Goal: Information Seeking & Learning: Compare options

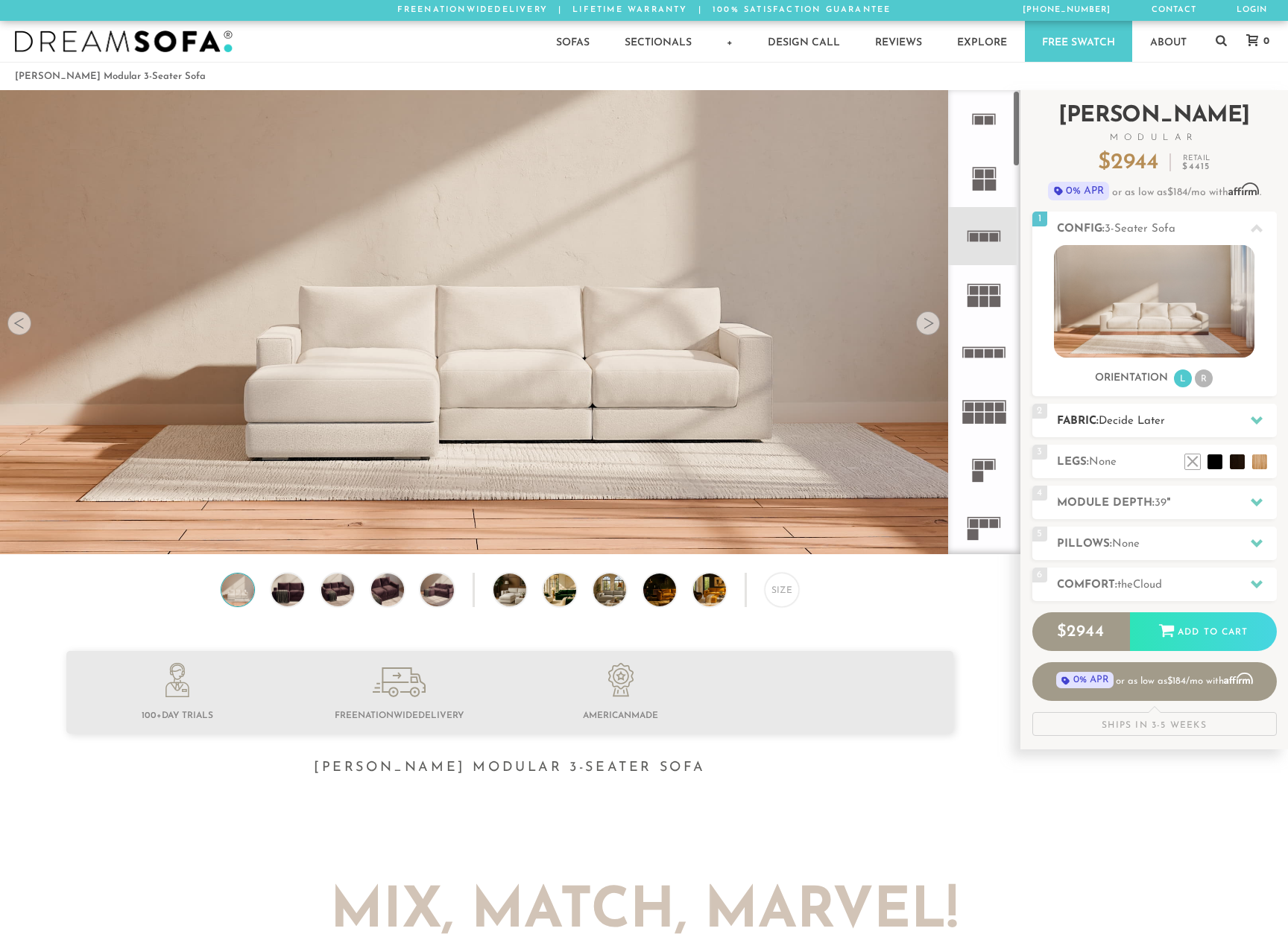
click at [1155, 399] on div "Introducing Landon Modular $ 2944 Retail $ 4415 $ 2944 Retail $ 4415 0% APR or …" at bounding box center [1154, 414] width 244 height 646
click at [1156, 421] on span "Decide Later" at bounding box center [1131, 421] width 66 height 11
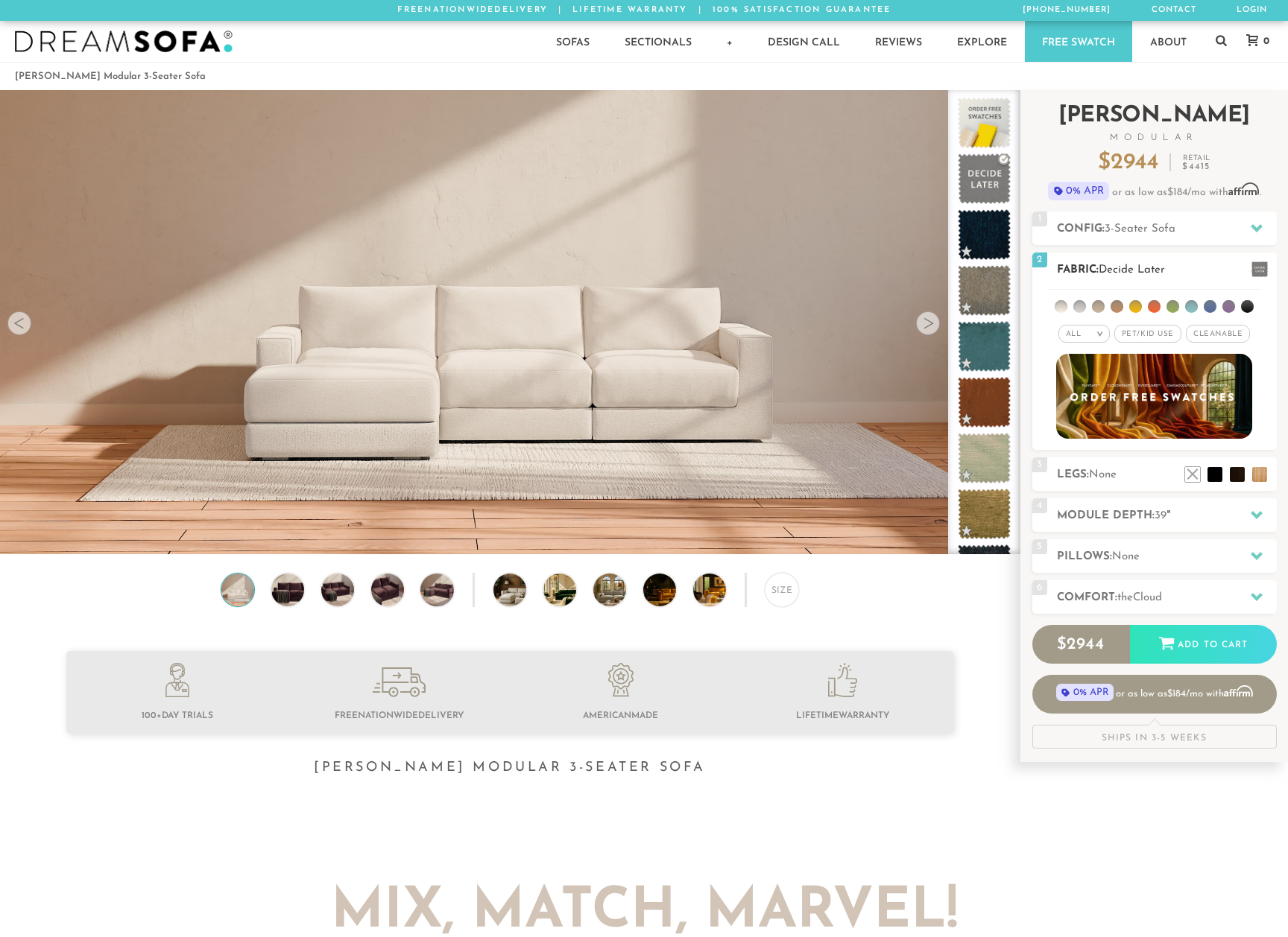
click at [1203, 332] on span "Cleanable x" at bounding box center [1217, 334] width 64 height 18
click at [1189, 301] on li at bounding box center [1191, 306] width 13 height 13
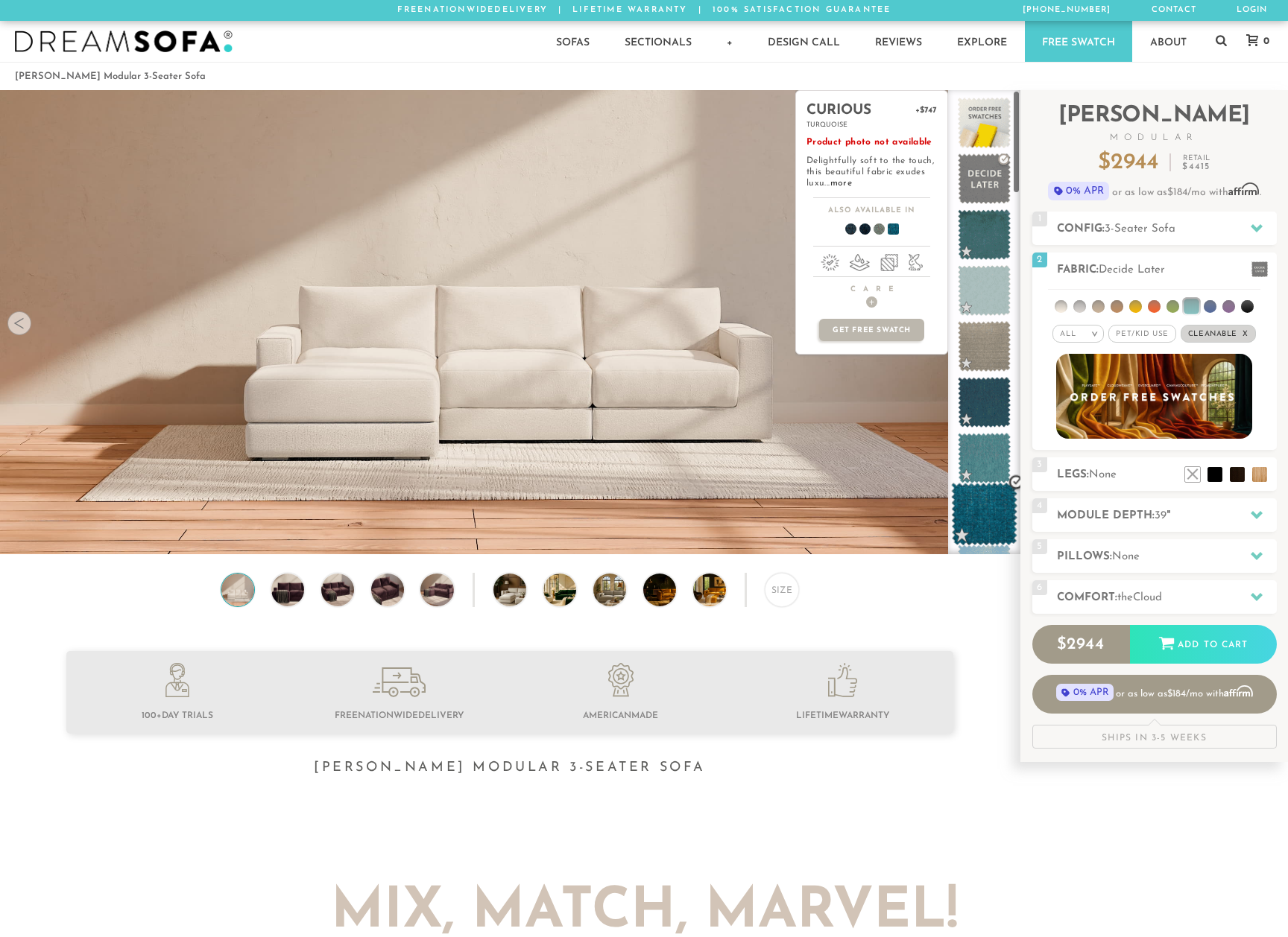
click at [991, 499] on span at bounding box center [983, 514] width 66 height 63
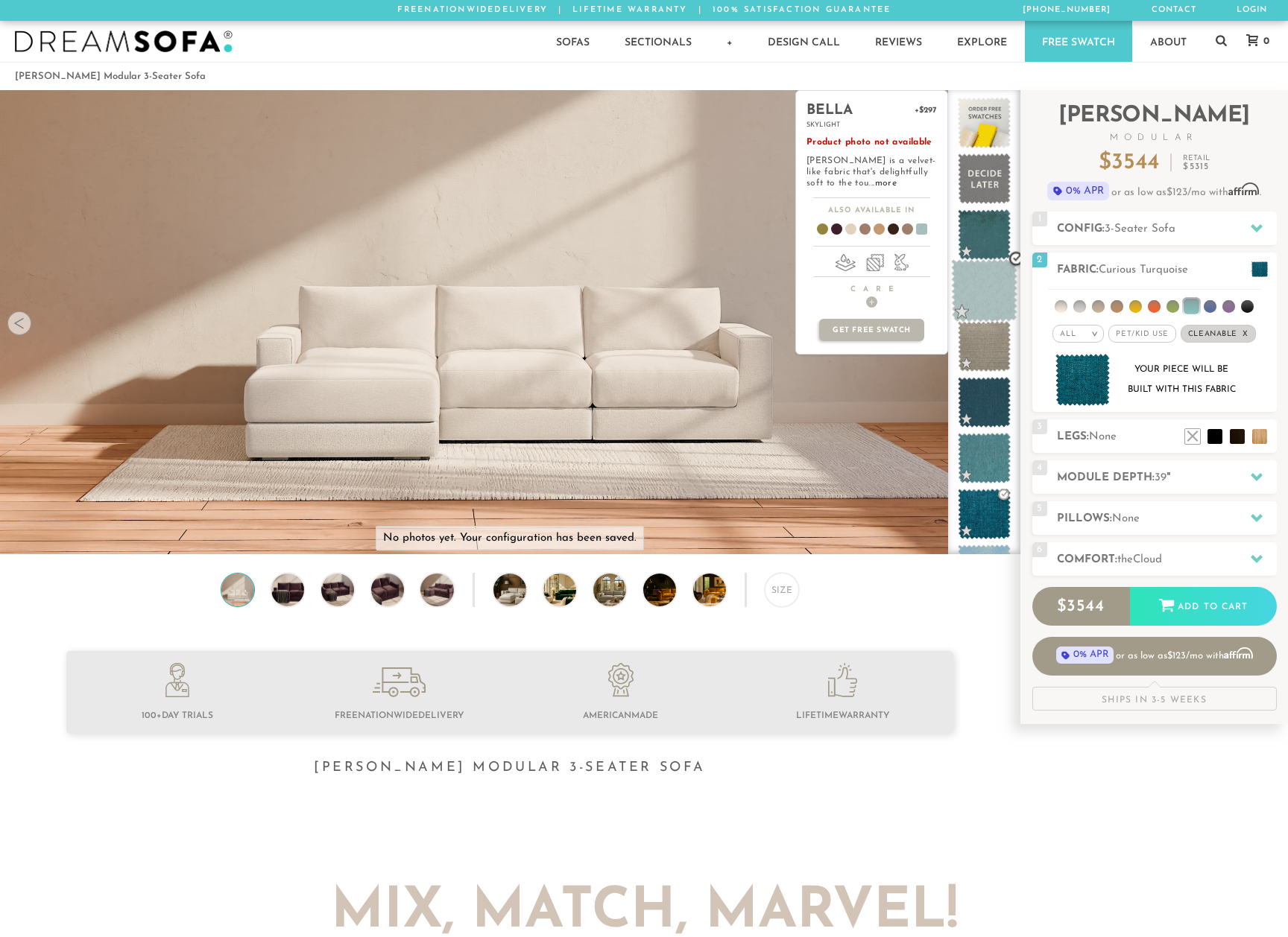
click at [995, 286] on span at bounding box center [983, 291] width 66 height 63
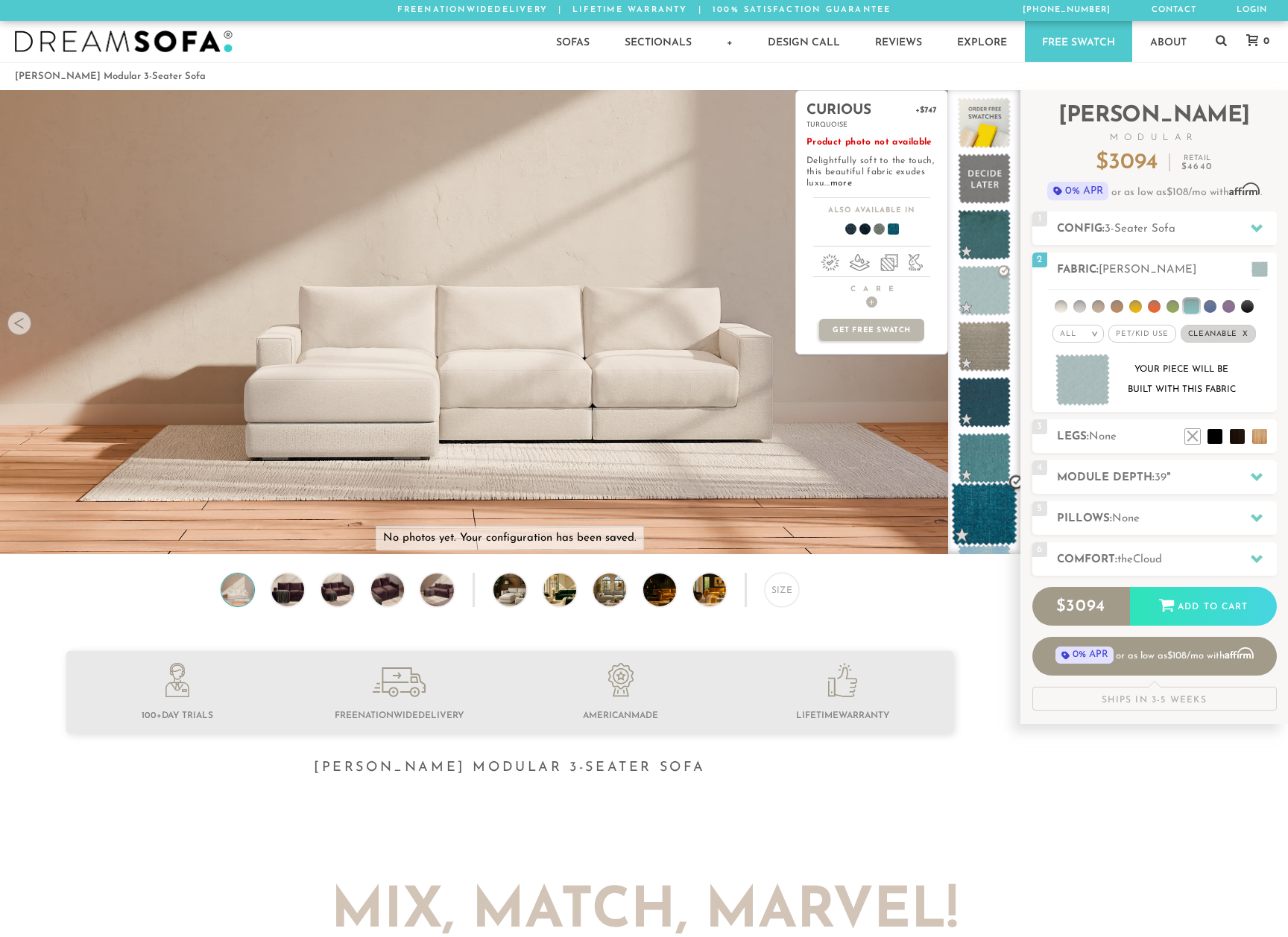
click at [986, 496] on span at bounding box center [983, 514] width 66 height 63
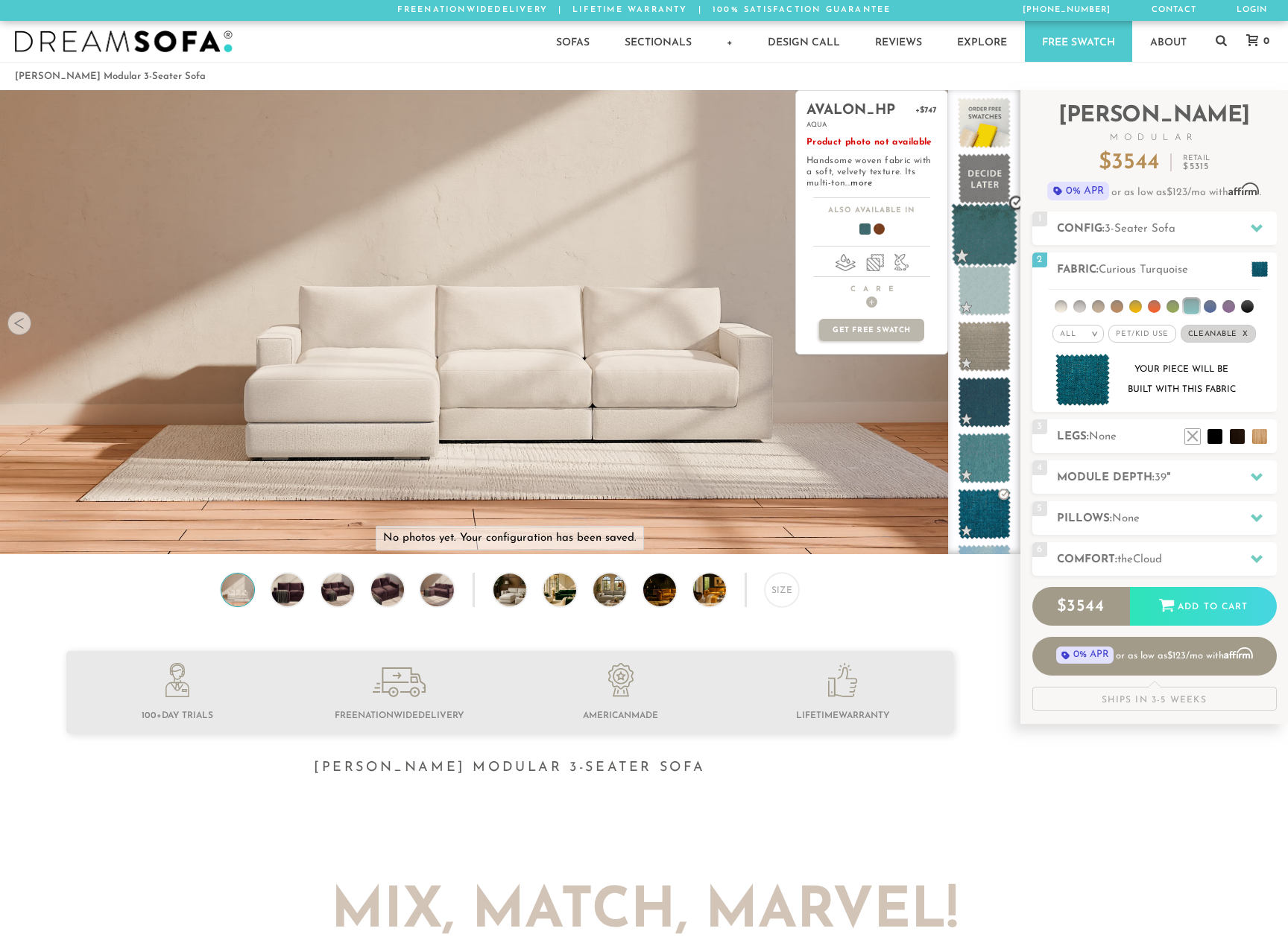
click at [985, 241] on span at bounding box center [983, 234] width 66 height 63
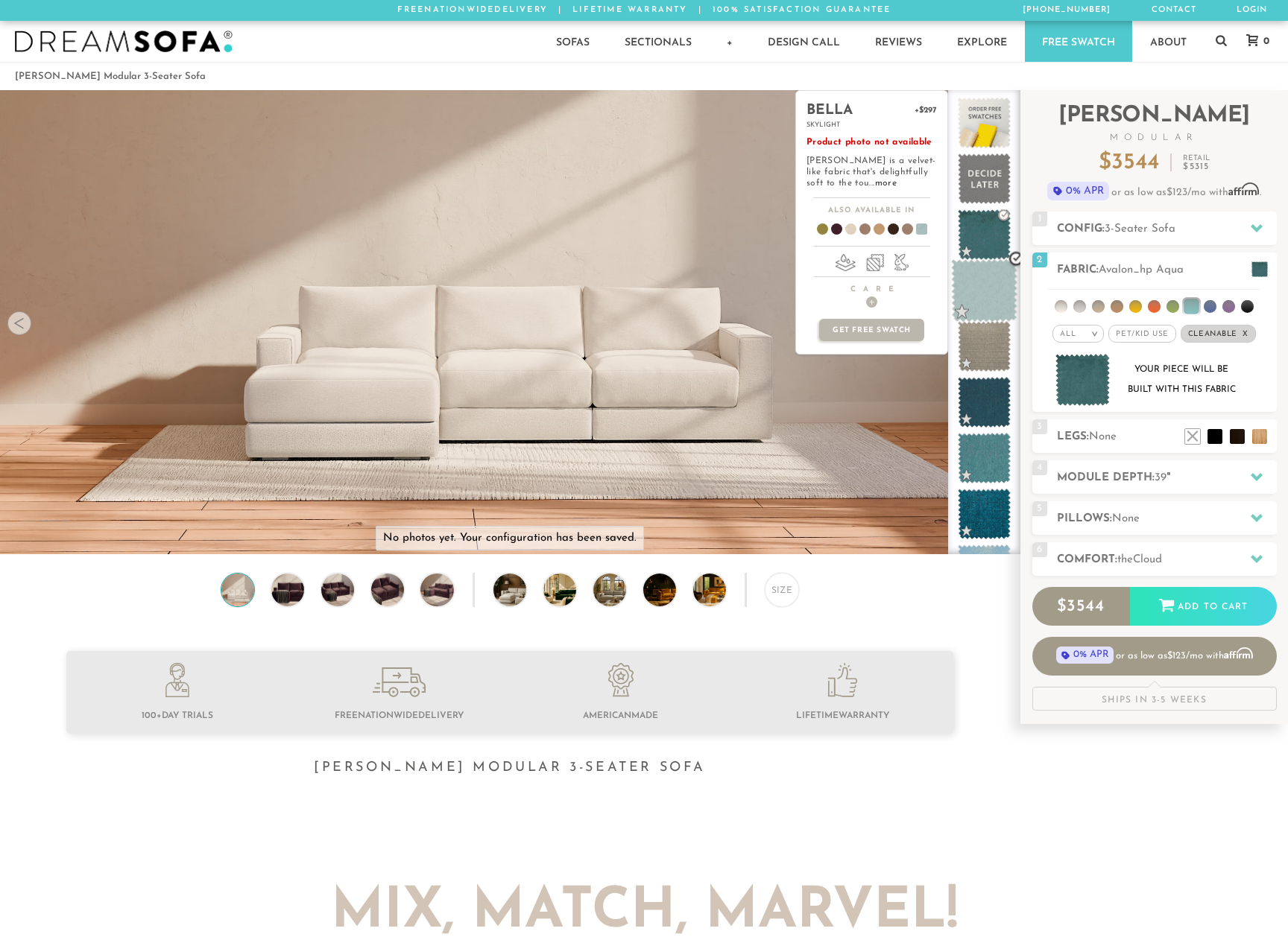
click at [975, 307] on span at bounding box center [983, 291] width 66 height 63
click at [978, 301] on span at bounding box center [983, 291] width 66 height 63
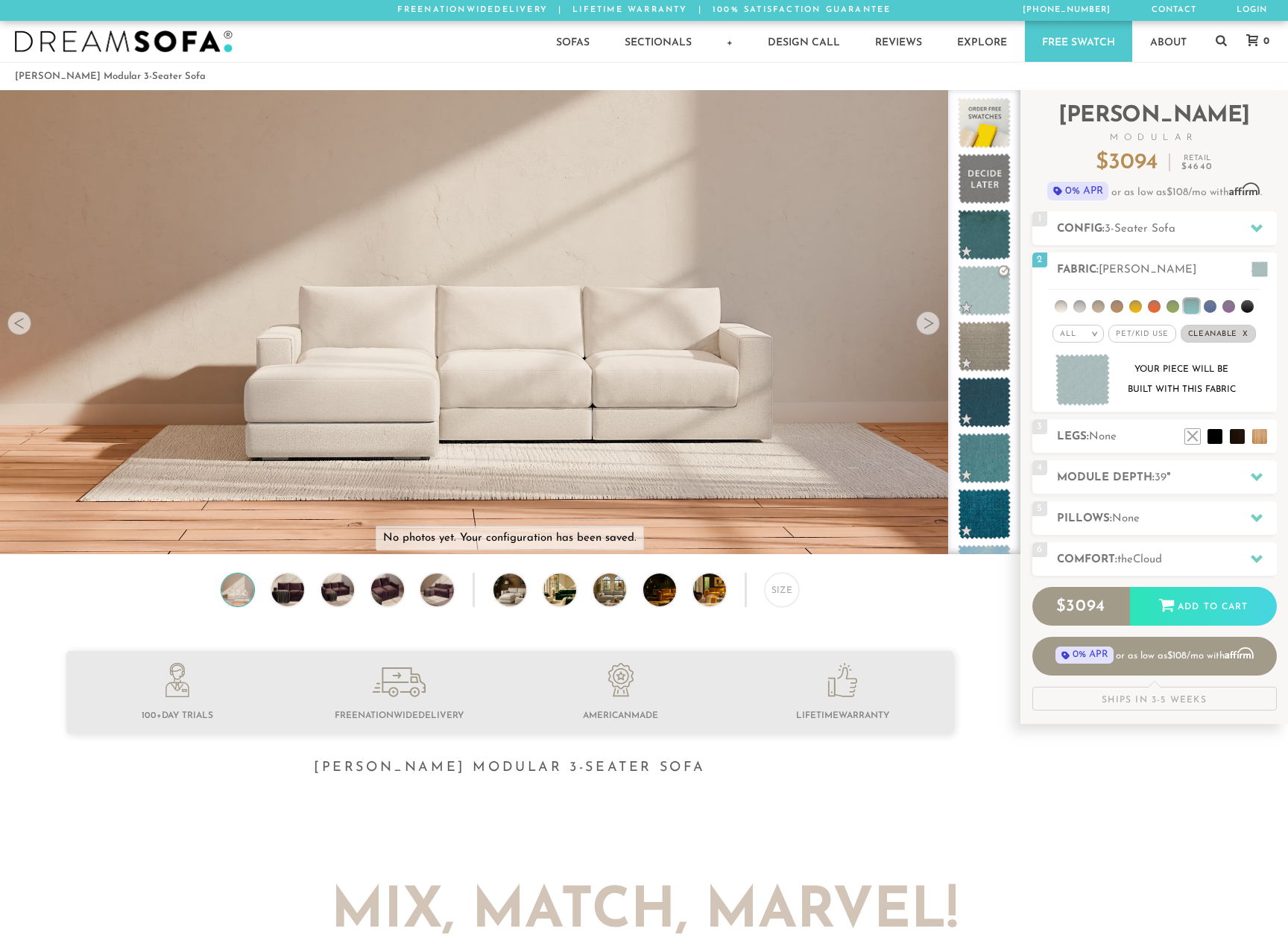
click at [929, 607] on div "Size" at bounding box center [509, 594] width 1020 height 41
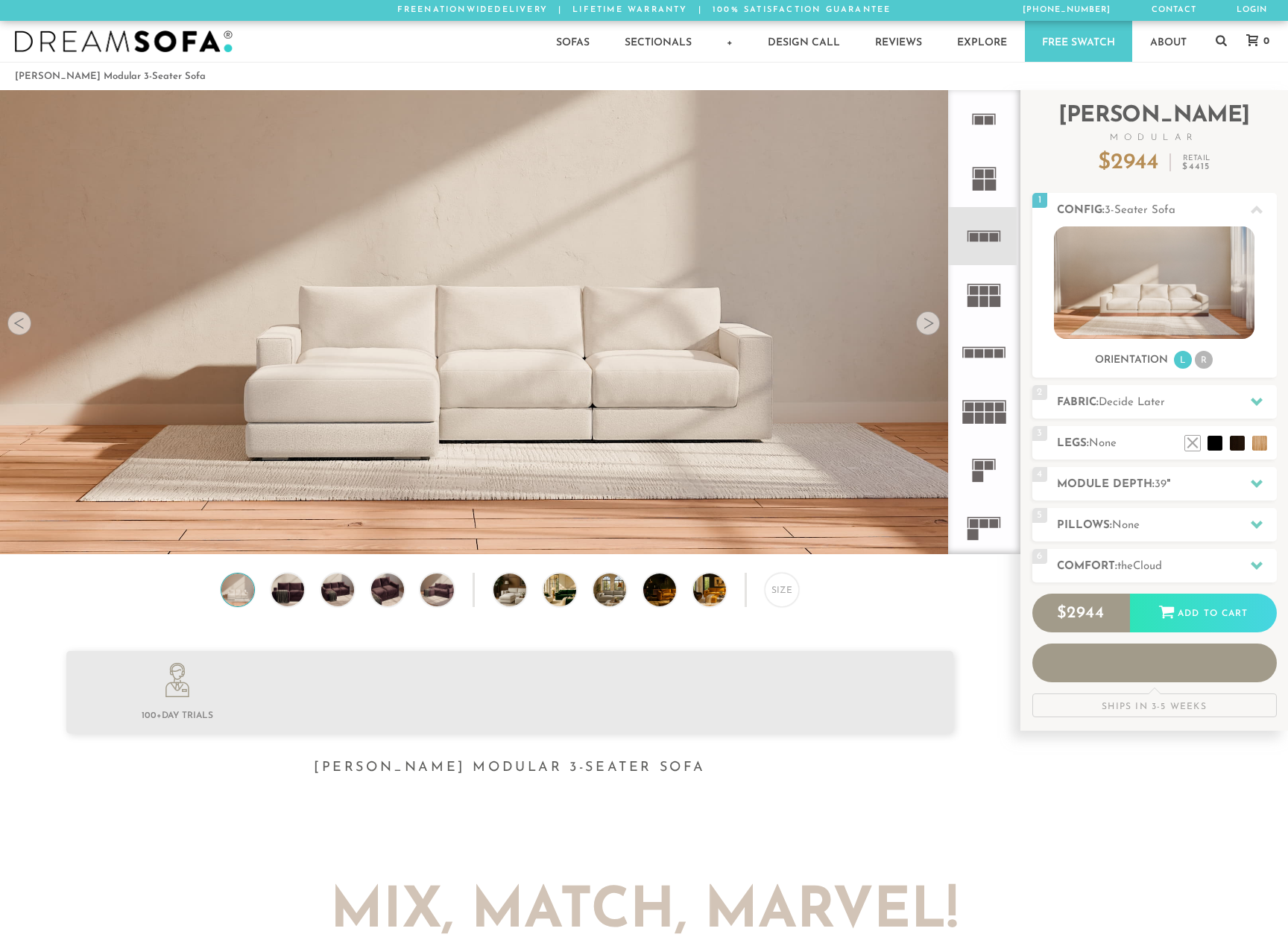
scroll to position [17013, 1288]
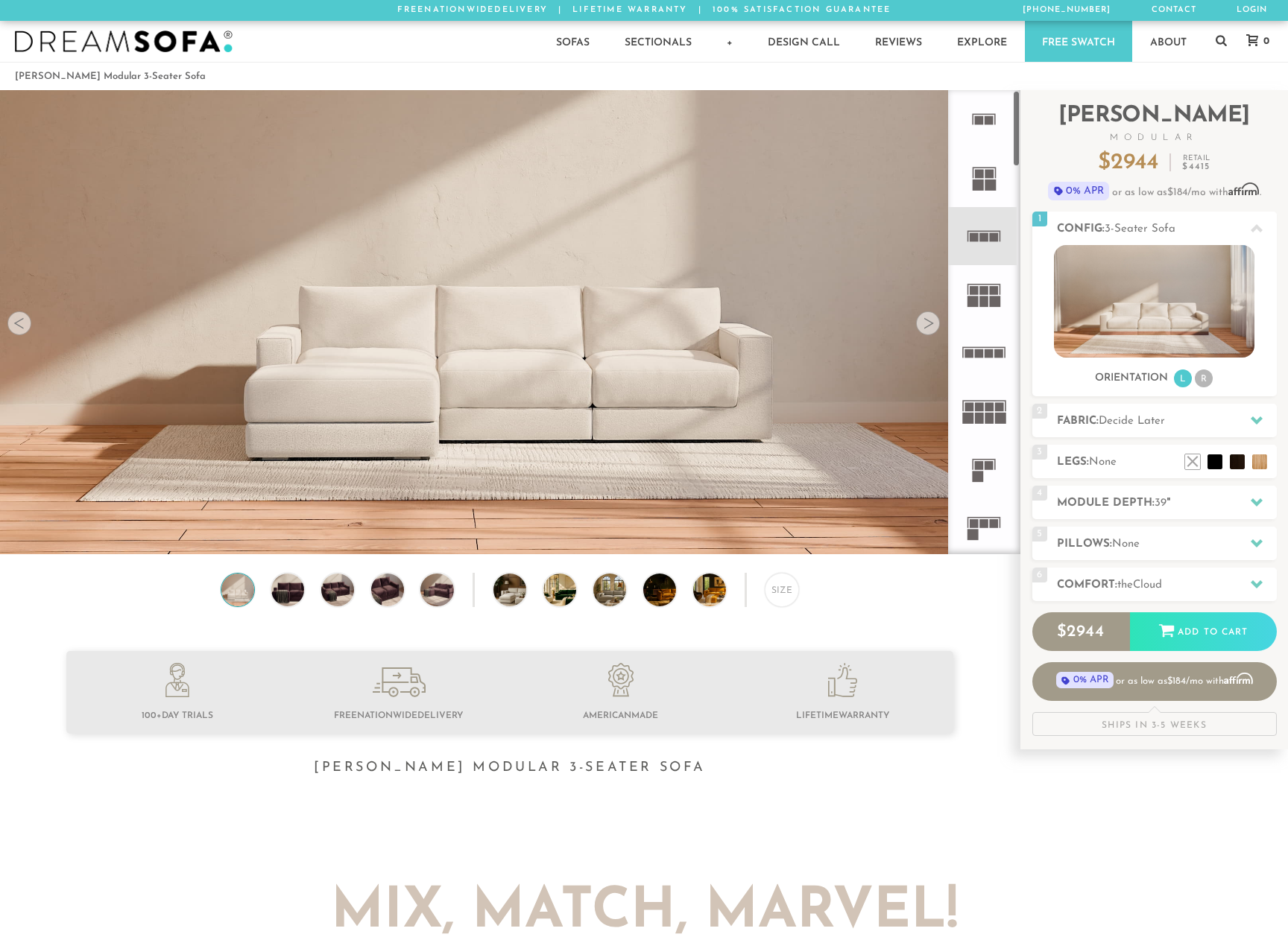
click at [987, 234] on rect at bounding box center [984, 236] width 9 height 9
click at [983, 179] on icon at bounding box center [983, 177] width 58 height 58
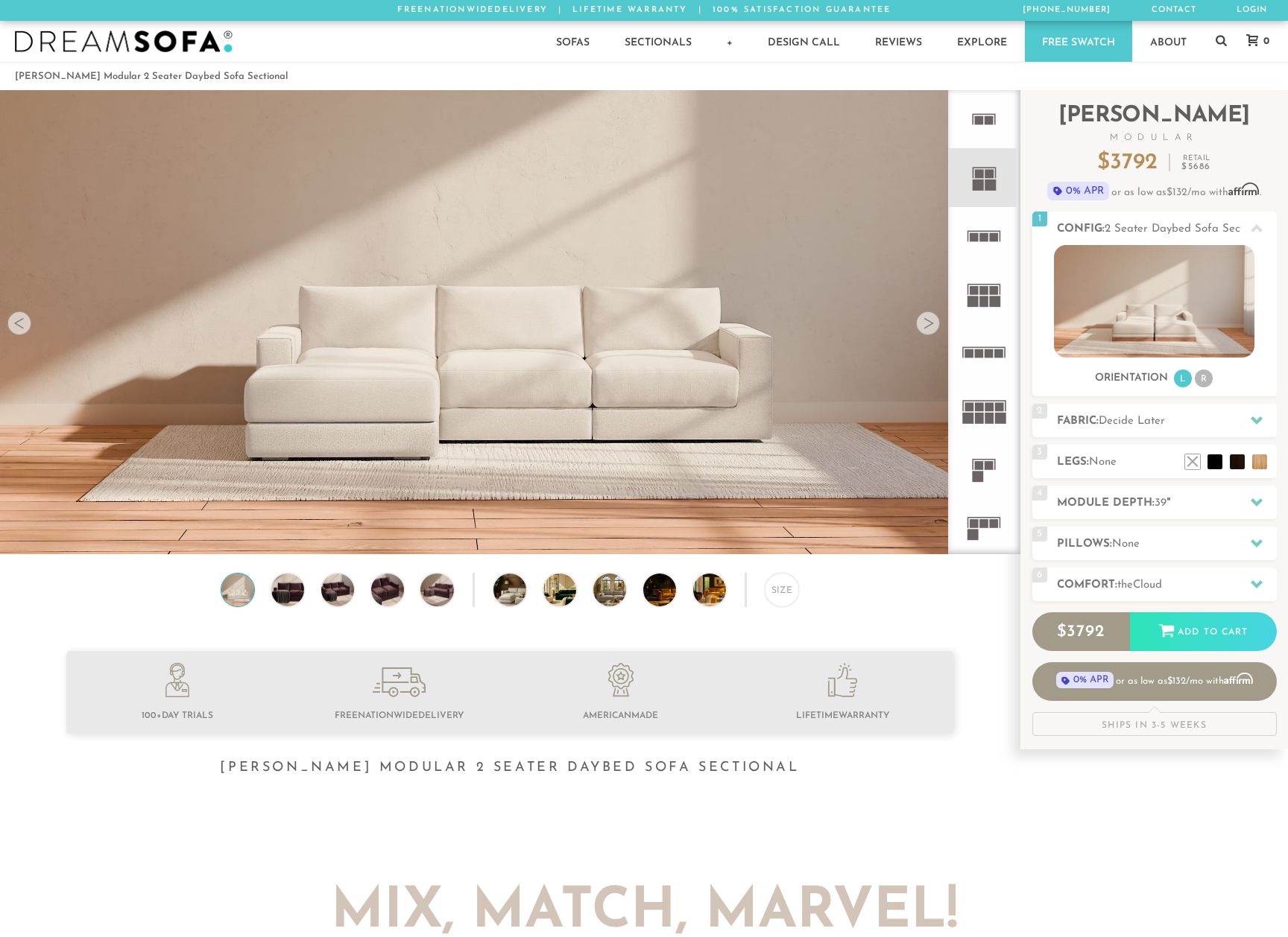
click at [980, 234] on icon at bounding box center [983, 235] width 58 height 58
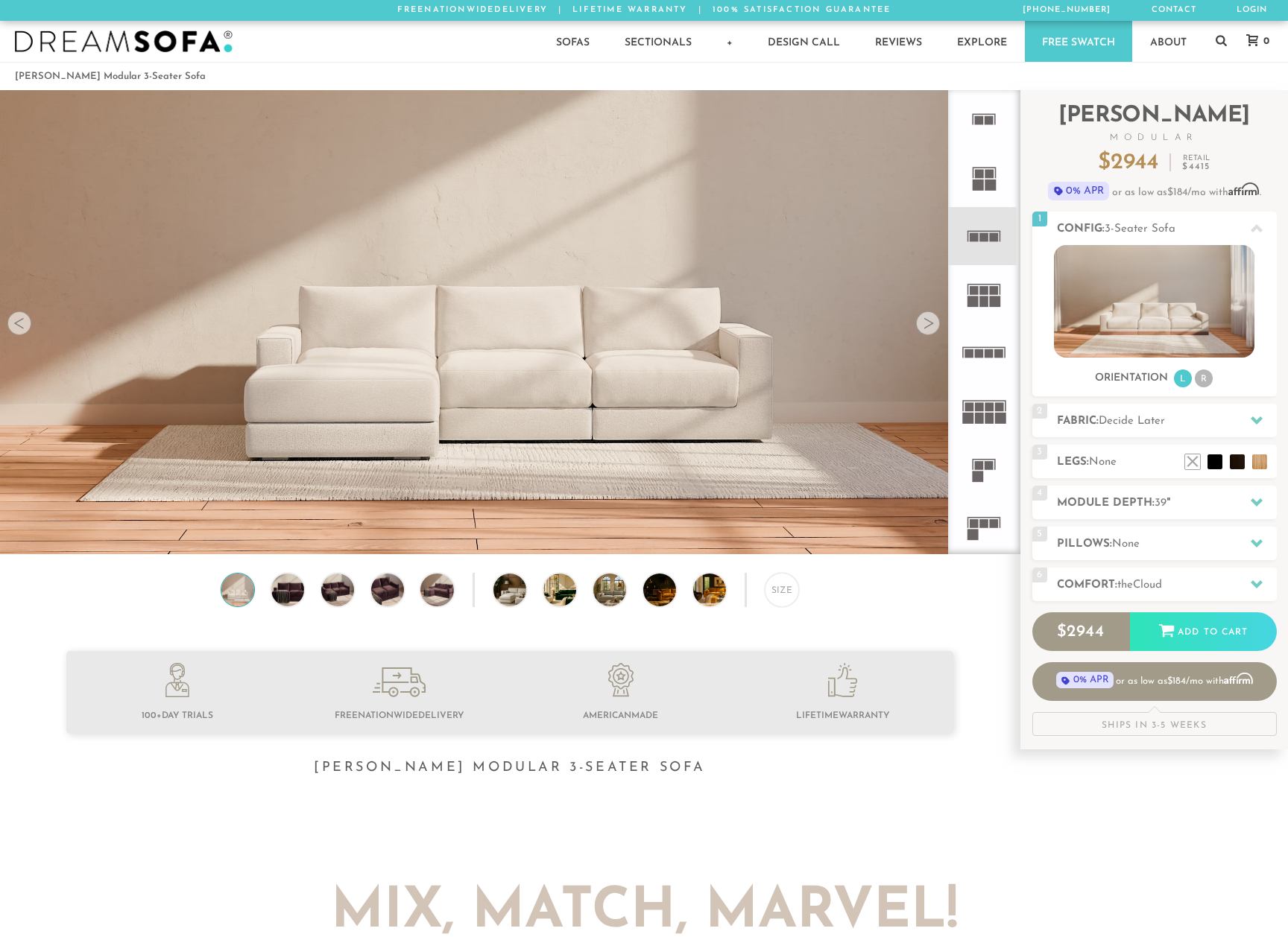
click at [929, 319] on div at bounding box center [927, 323] width 24 height 24
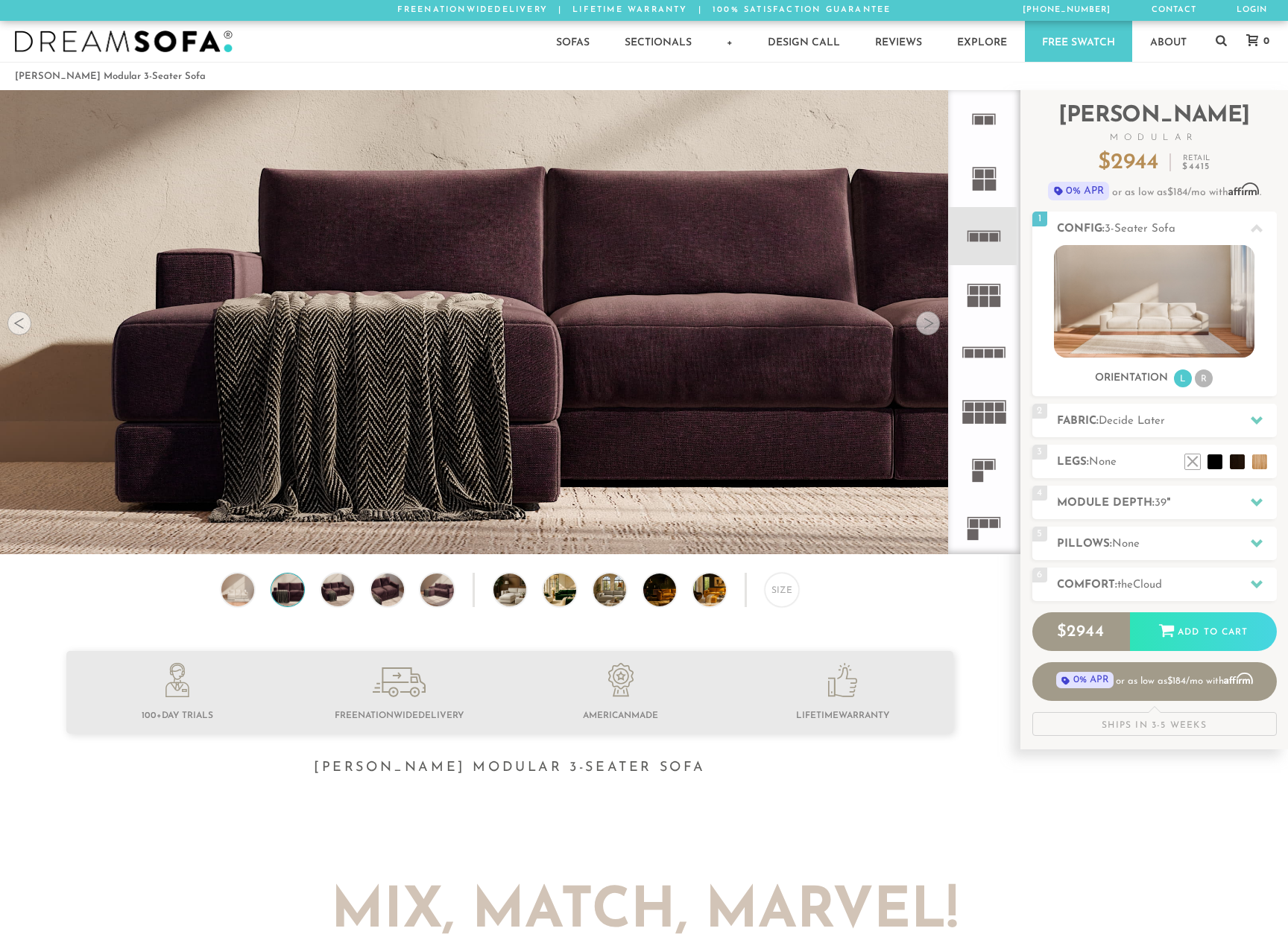
click at [929, 319] on div at bounding box center [927, 323] width 24 height 24
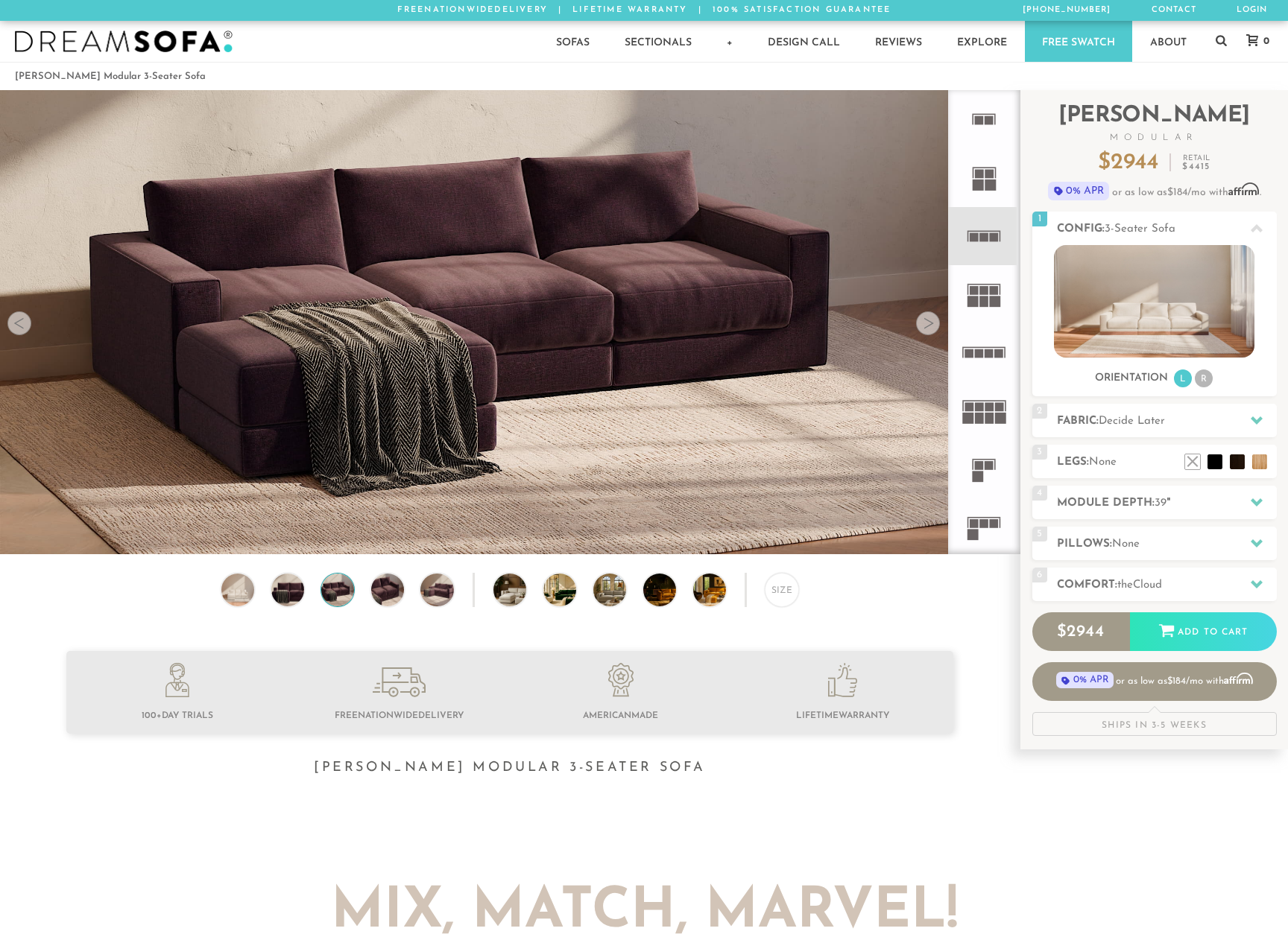
click at [929, 319] on div at bounding box center [927, 323] width 24 height 24
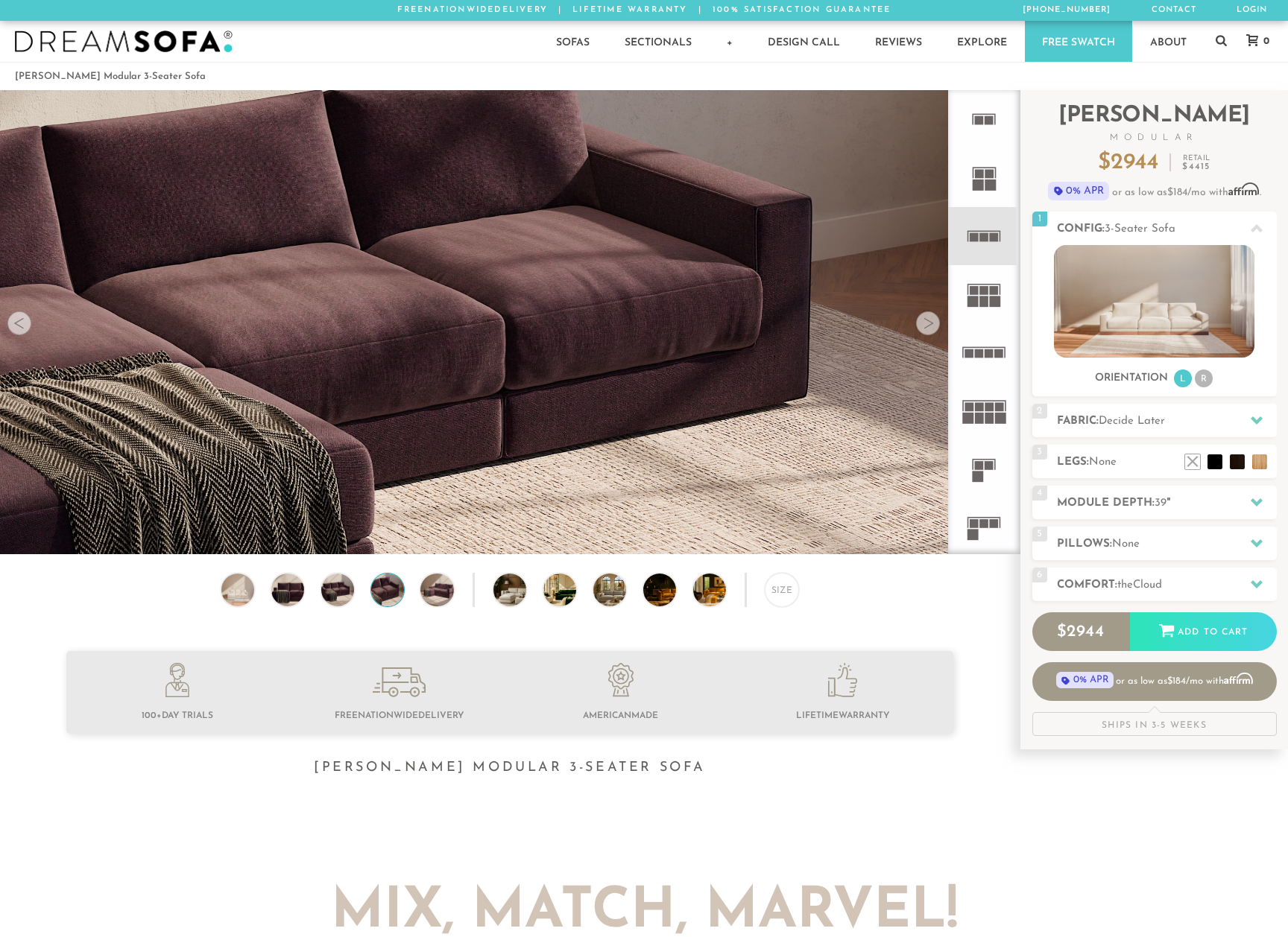
click at [929, 319] on div at bounding box center [927, 323] width 24 height 24
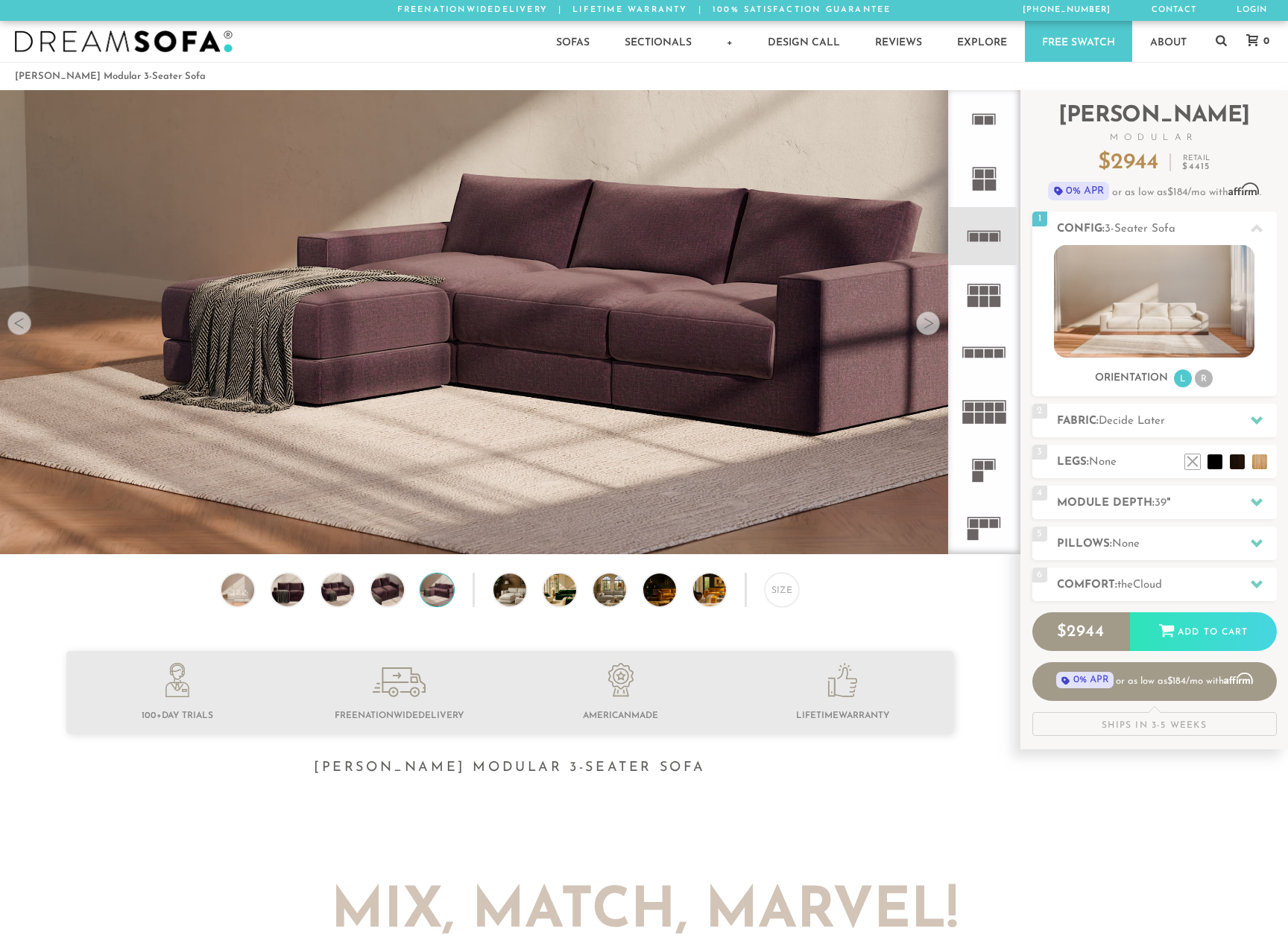
click at [929, 319] on div at bounding box center [927, 323] width 24 height 24
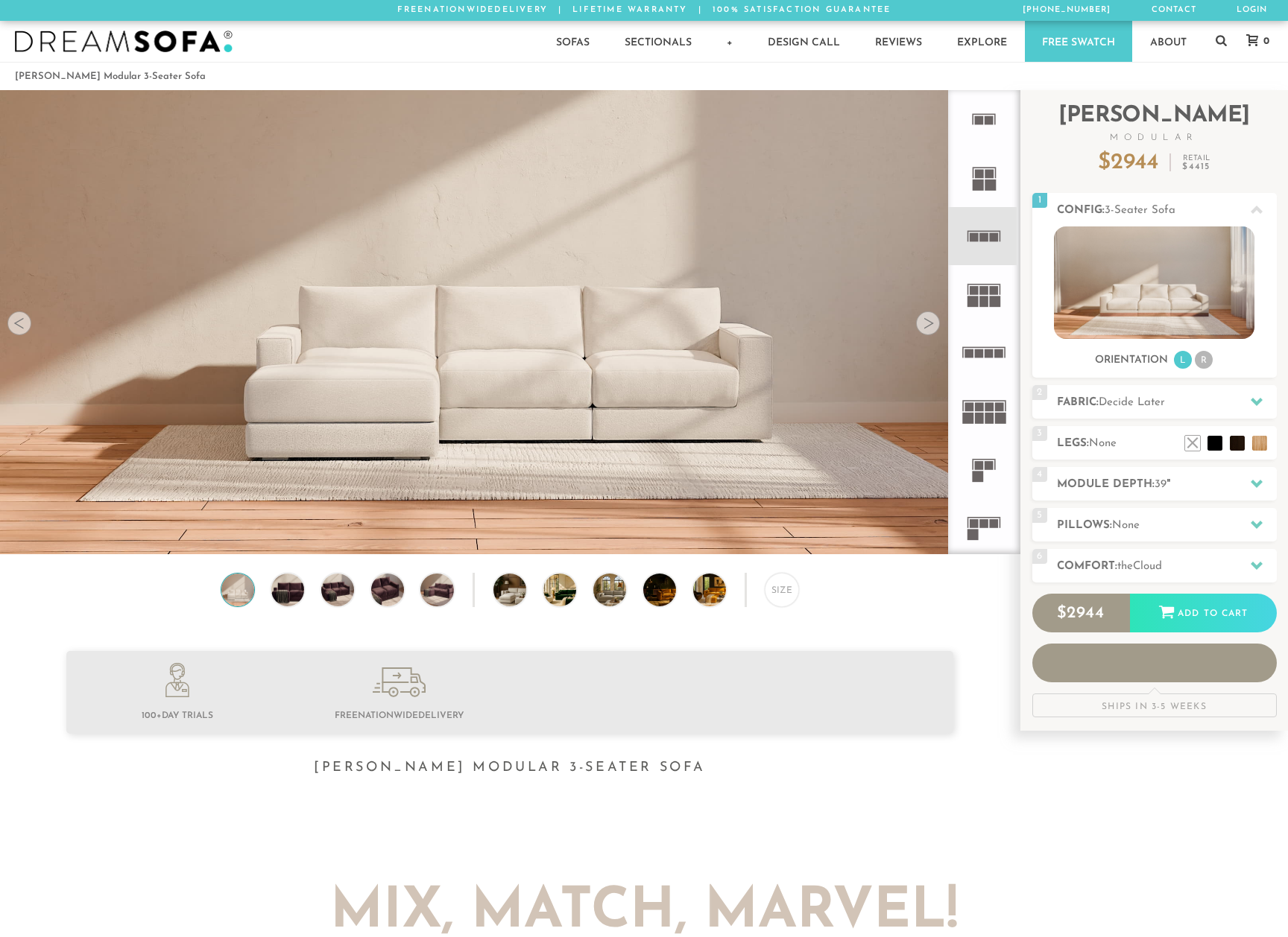
scroll to position [17013, 1288]
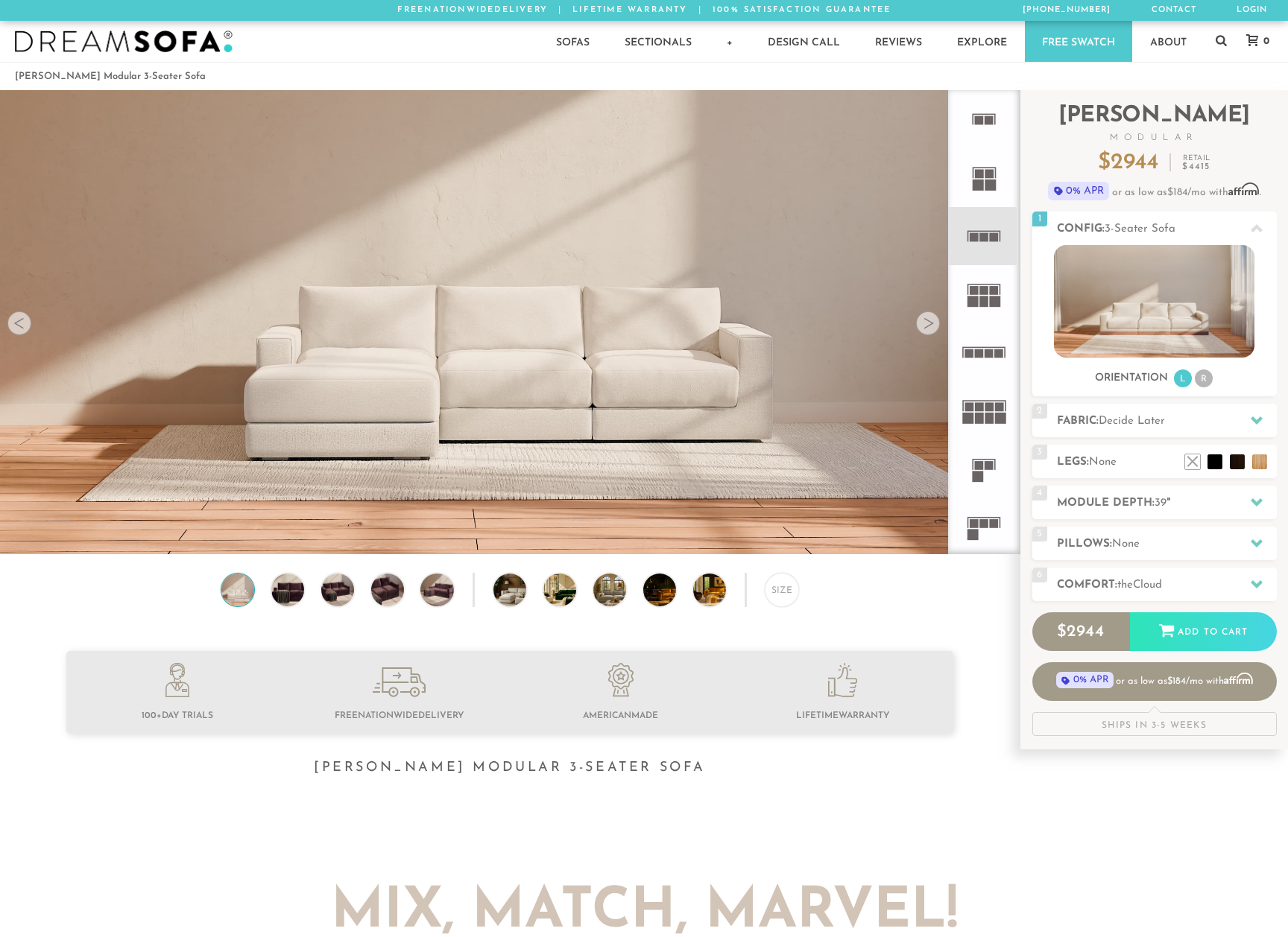
click at [907, 598] on div "Size" at bounding box center [509, 594] width 1020 height 41
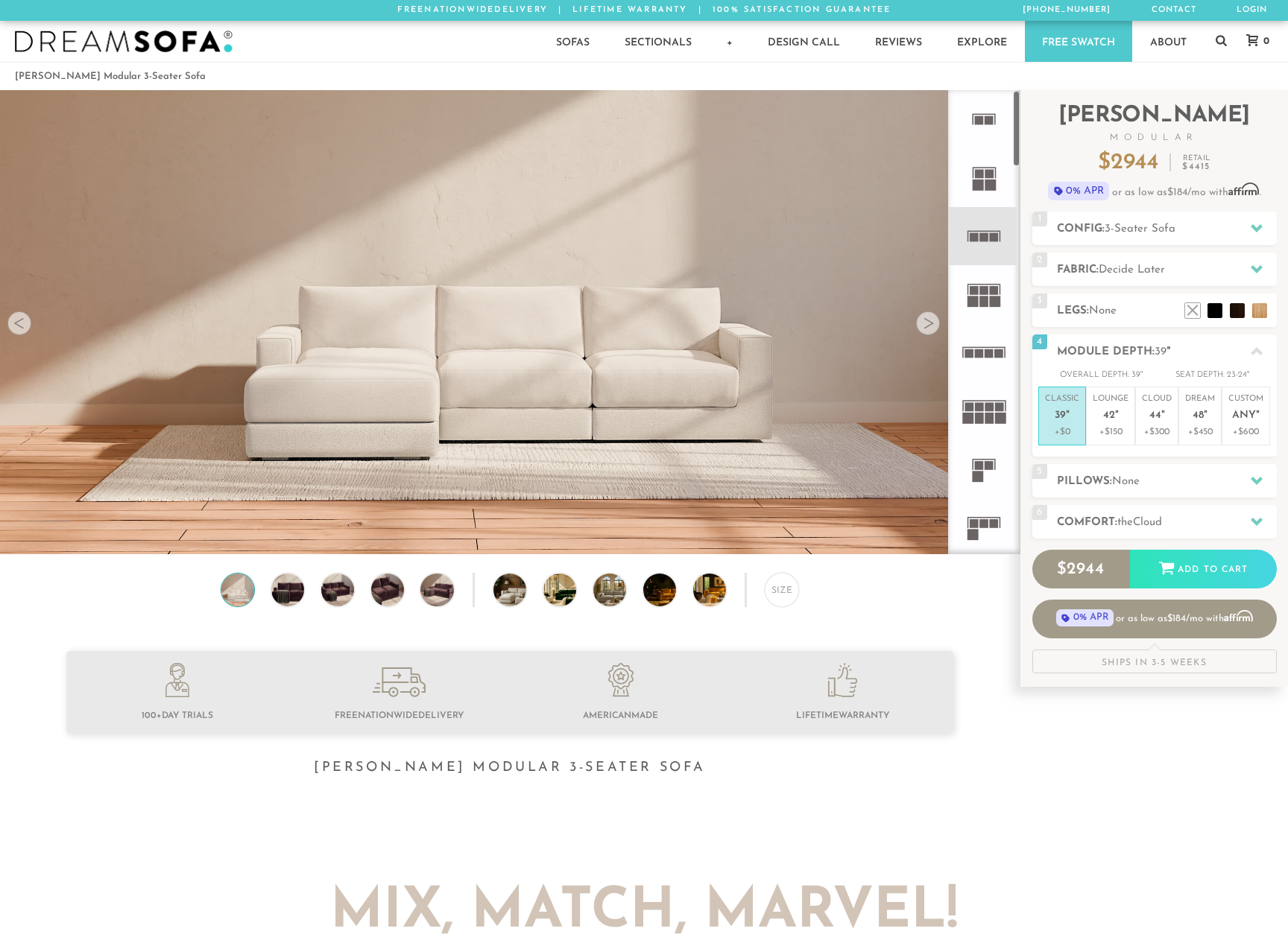
scroll to position [17013, 1288]
